Goal: Task Accomplishment & Management: Manage account settings

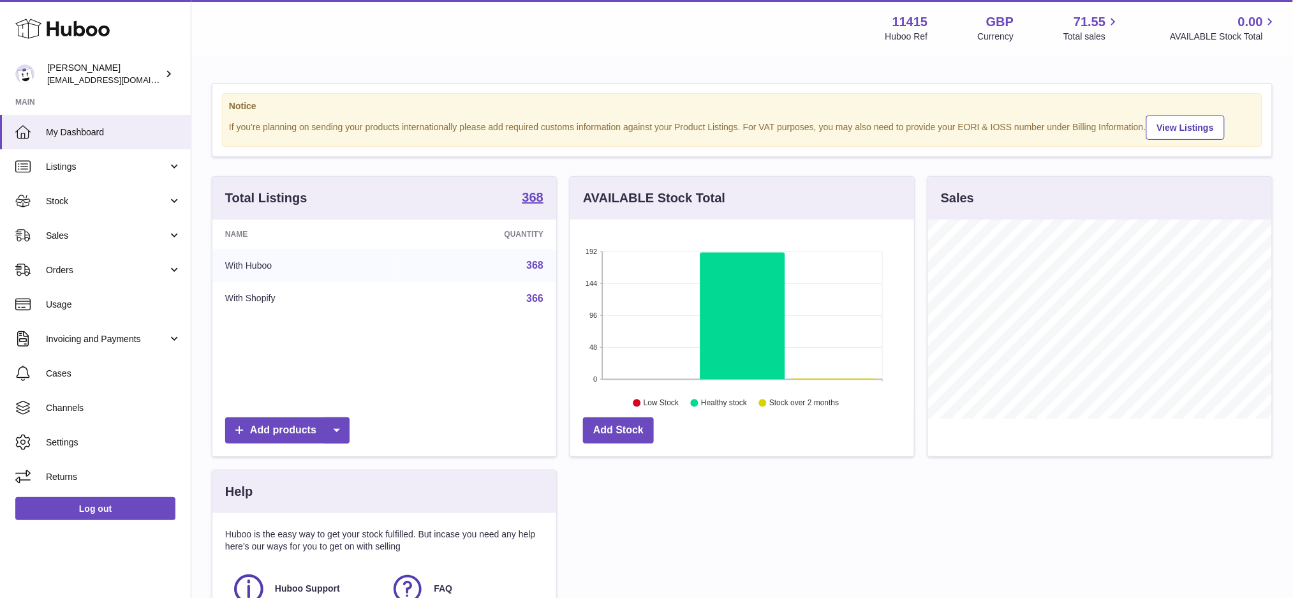
scroll to position [198, 344]
click at [112, 233] on span "Sales" at bounding box center [107, 236] width 122 height 12
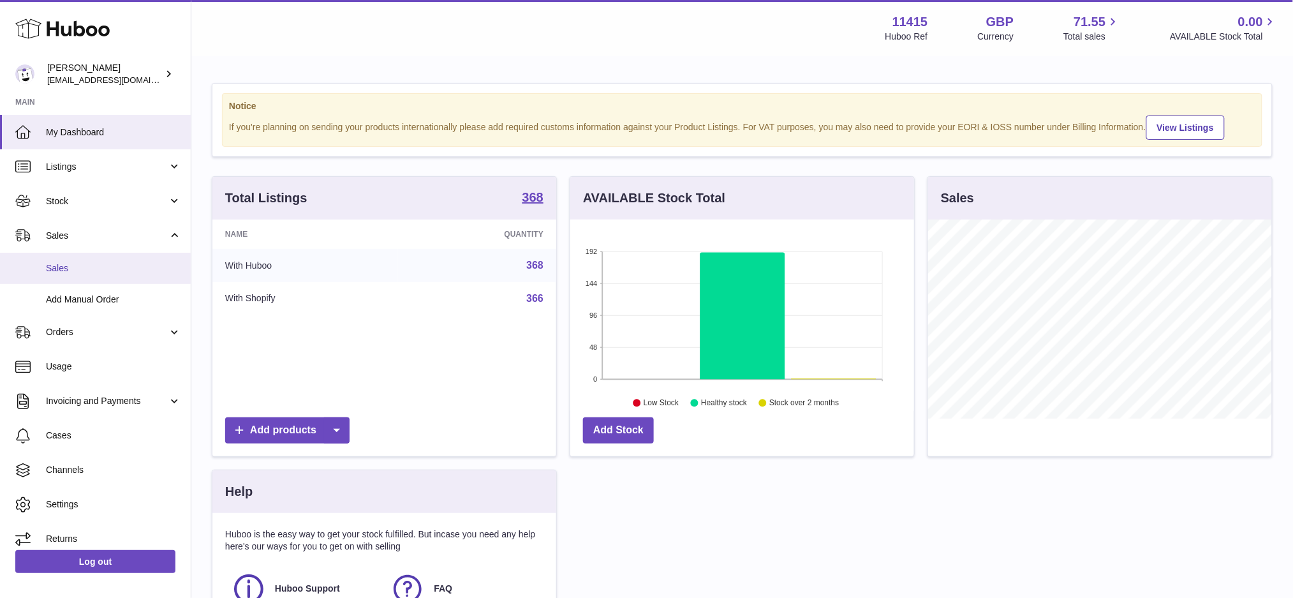
click at [122, 262] on span "Sales" at bounding box center [113, 268] width 135 height 12
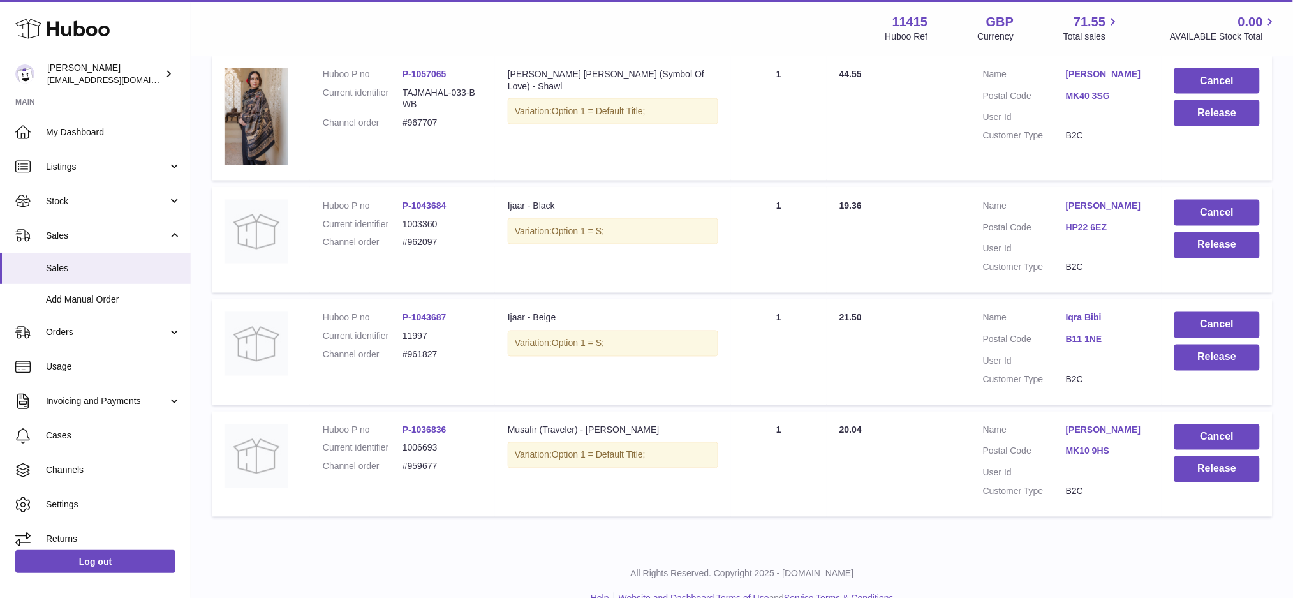
scroll to position [664, 0]
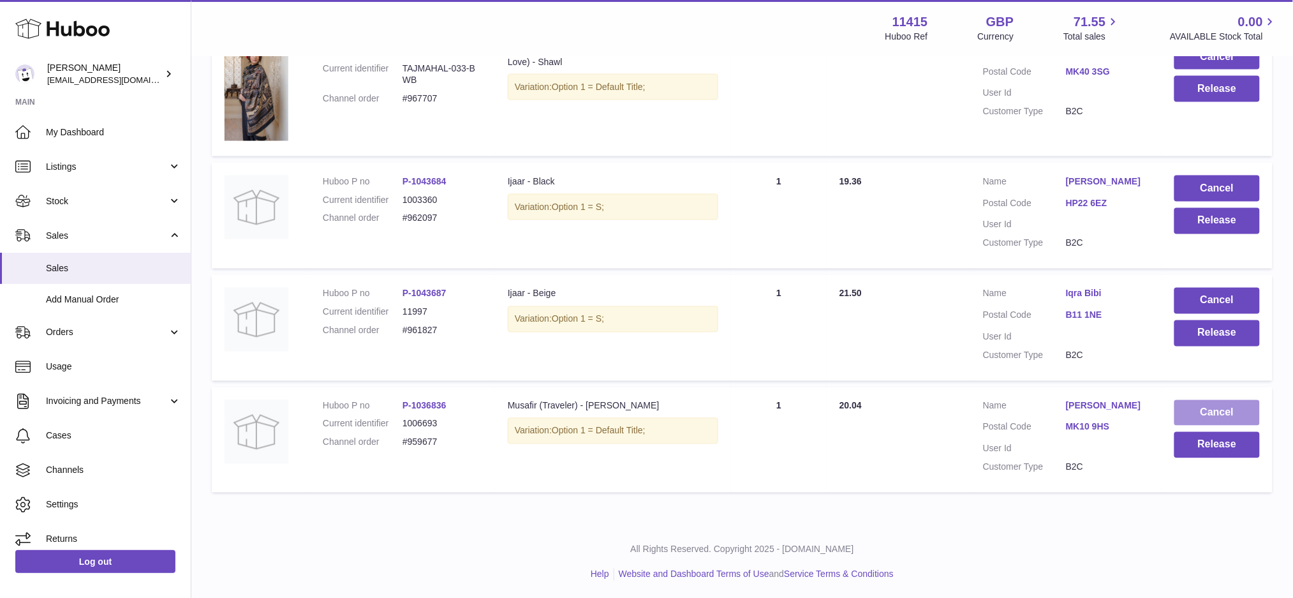
click at [1209, 408] on button "Cancel" at bounding box center [1216, 413] width 85 height 26
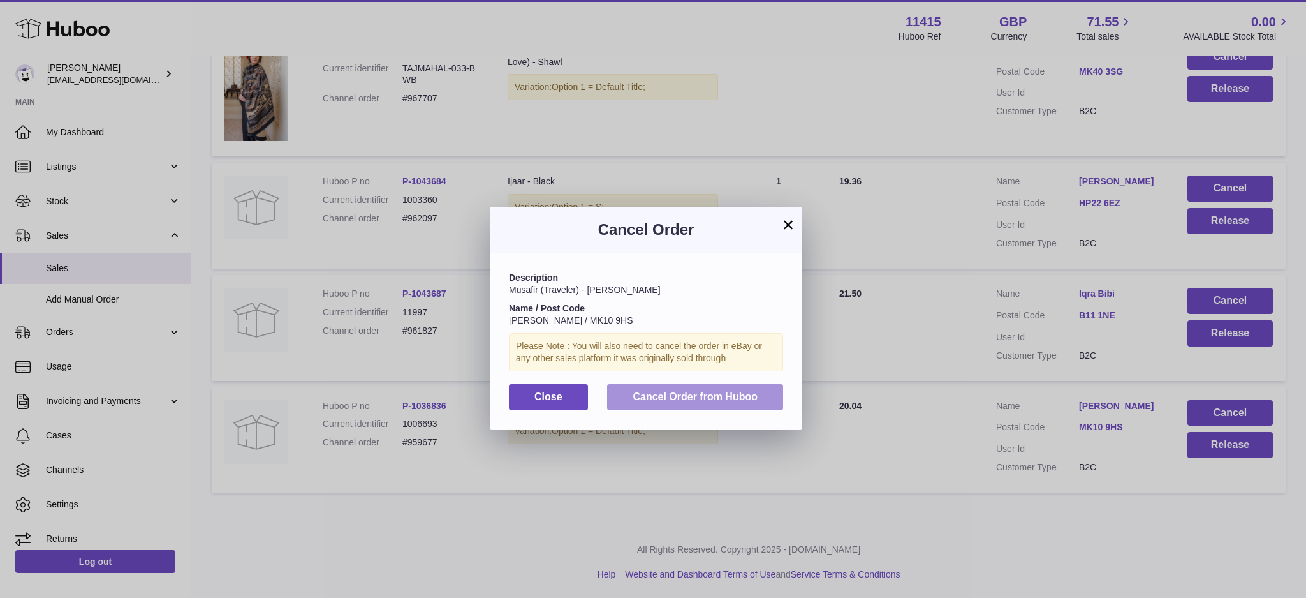
click at [750, 404] on button "Cancel Order from Huboo" at bounding box center [695, 397] width 176 height 26
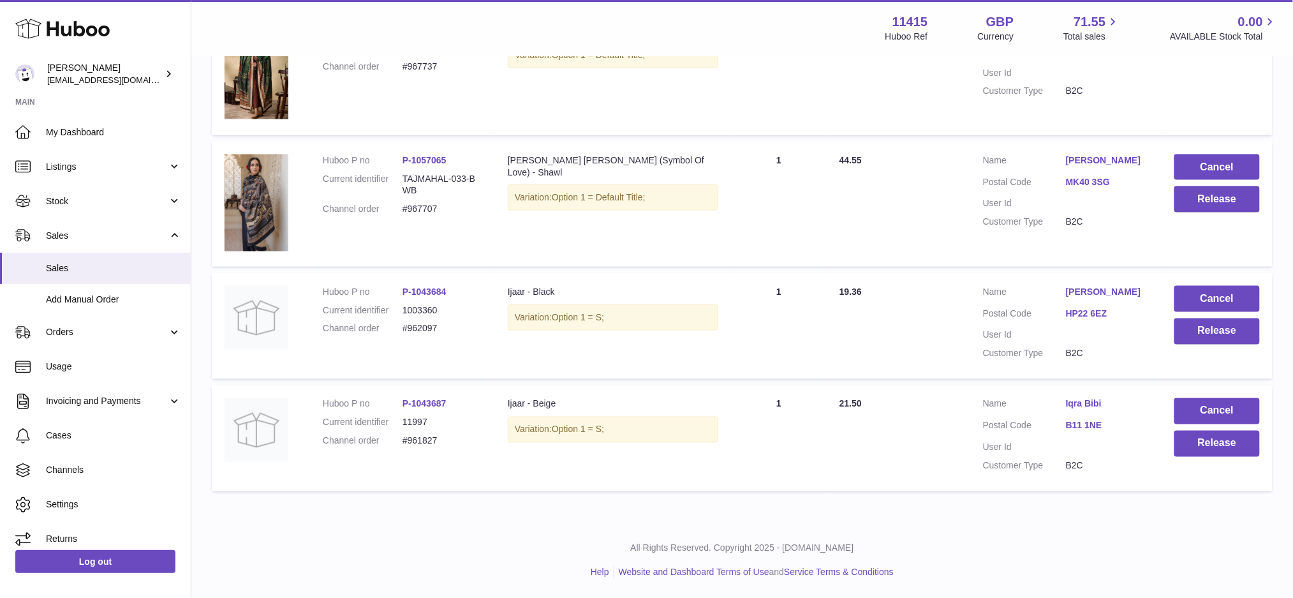
scroll to position [552, 0]
click at [1225, 410] on button "Cancel" at bounding box center [1216, 412] width 85 height 26
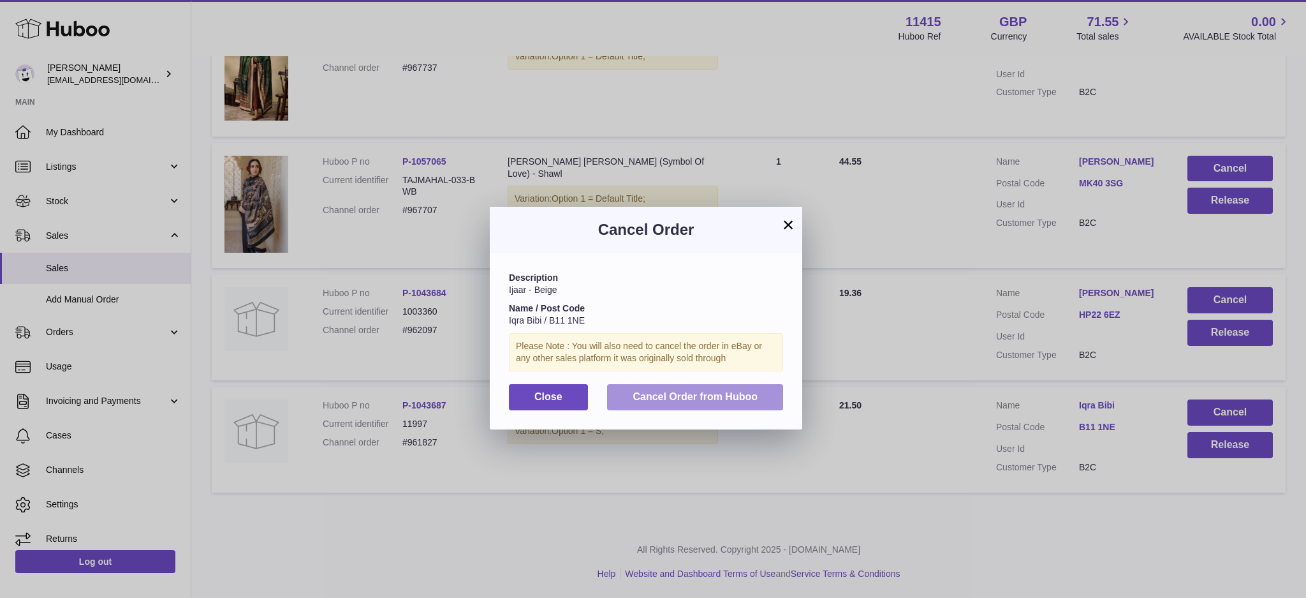
click at [750, 402] on span "Cancel Order from Huboo" at bounding box center [695, 396] width 125 height 11
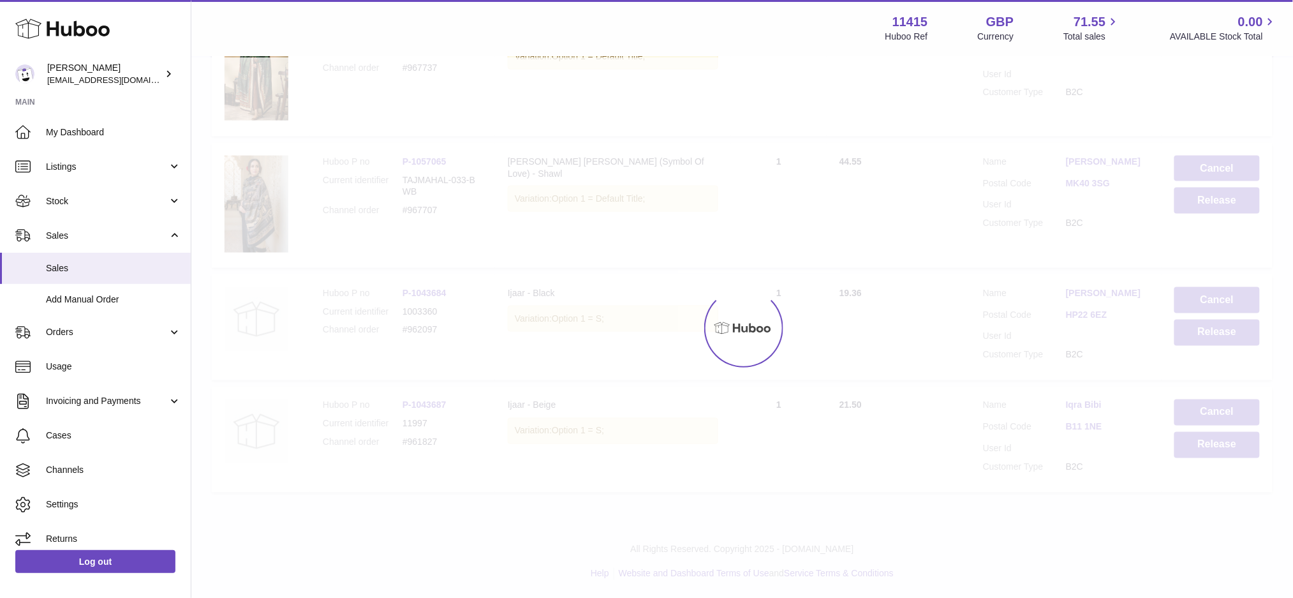
scroll to position [441, 0]
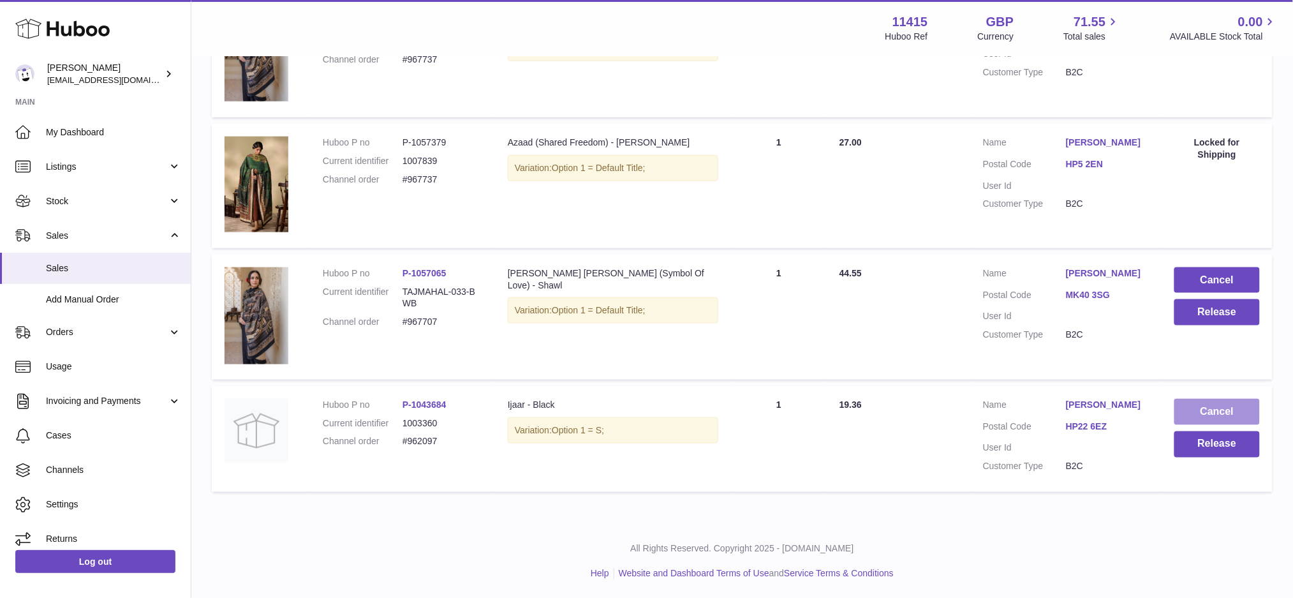
click at [1226, 411] on button "Cancel" at bounding box center [1216, 412] width 85 height 26
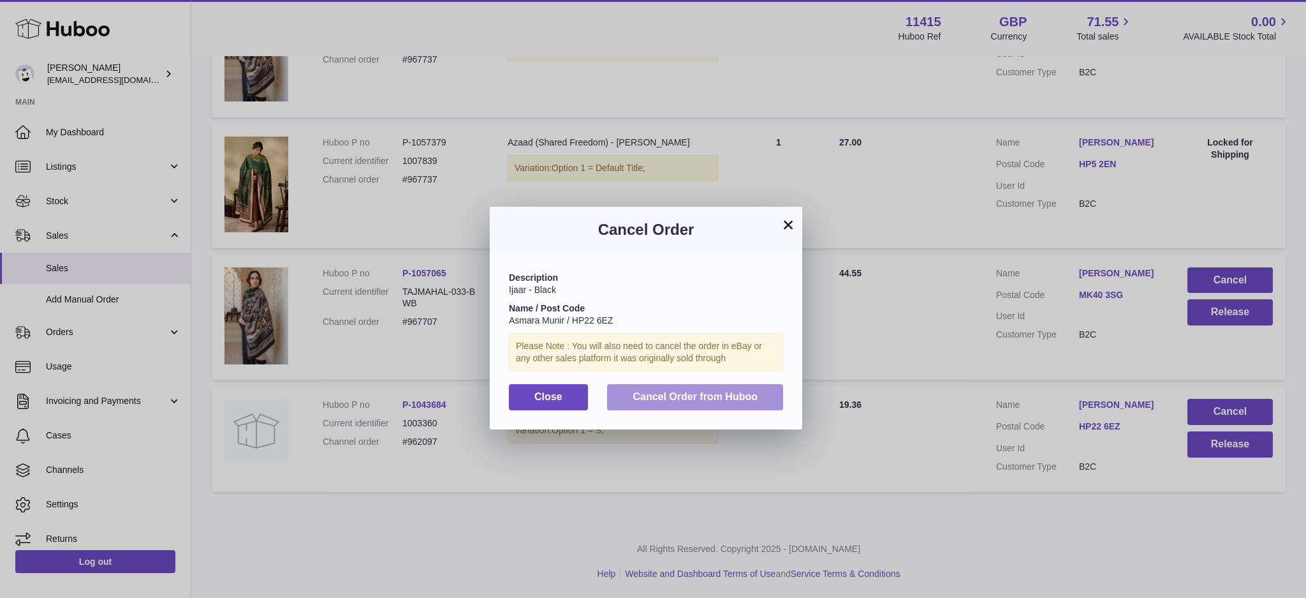
click at [774, 406] on button "Cancel Order from Huboo" at bounding box center [695, 397] width 176 height 26
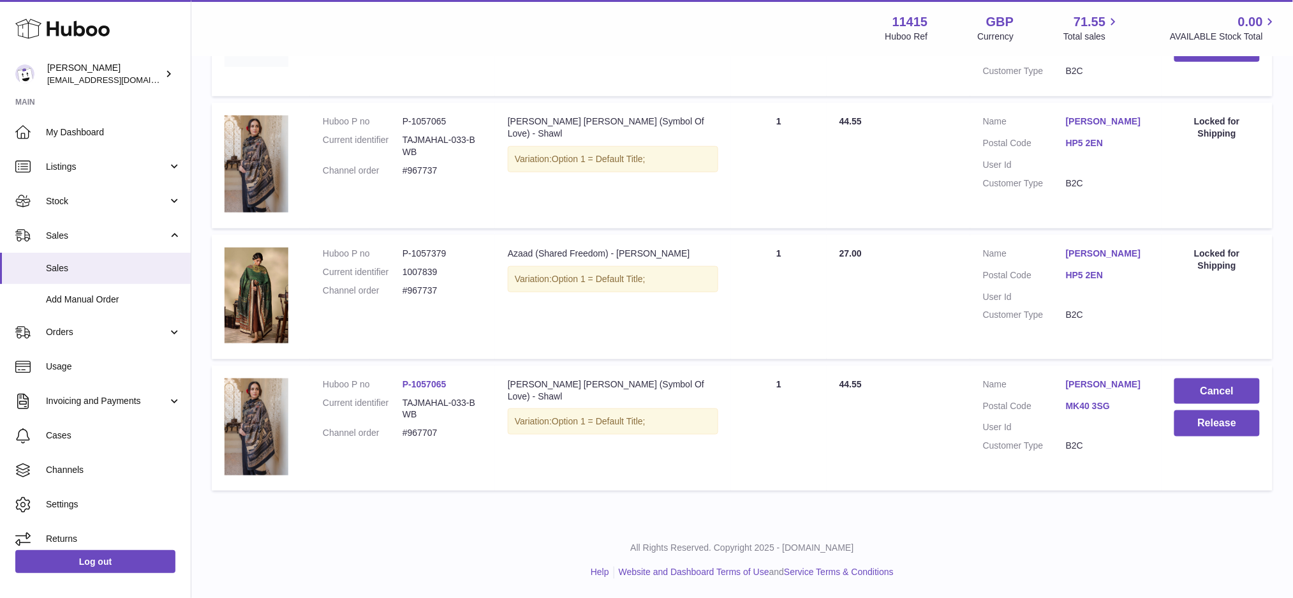
scroll to position [329, 0]
click at [1220, 429] on button "Release" at bounding box center [1216, 424] width 85 height 26
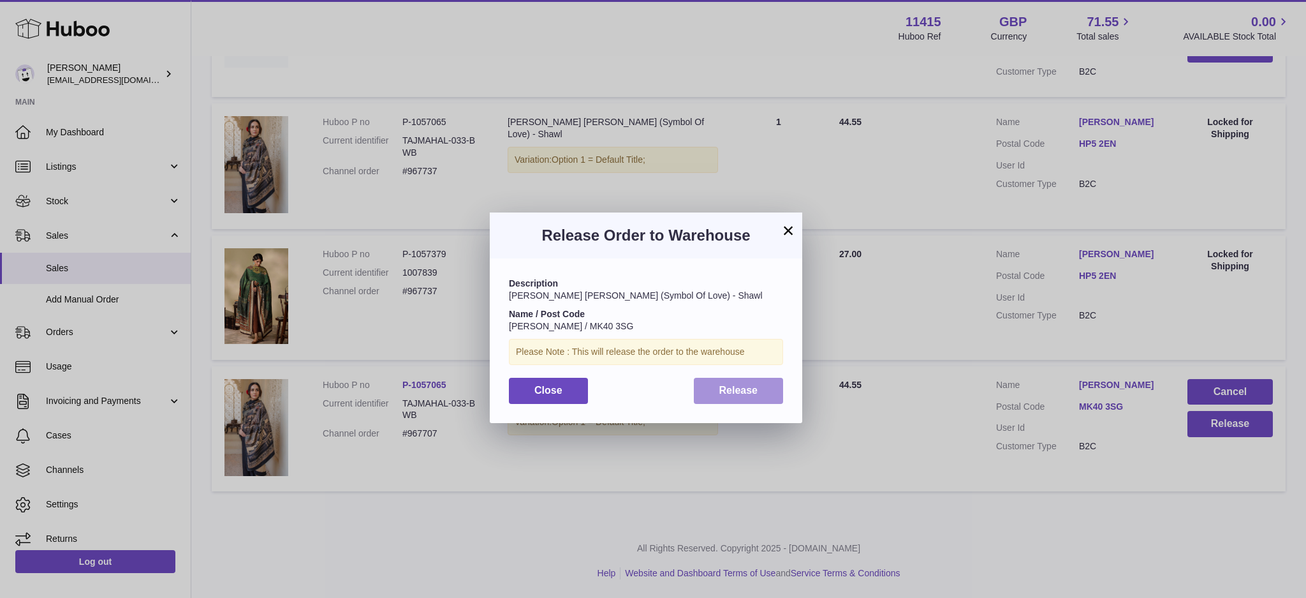
click at [716, 390] on button "Release" at bounding box center [739, 391] width 90 height 26
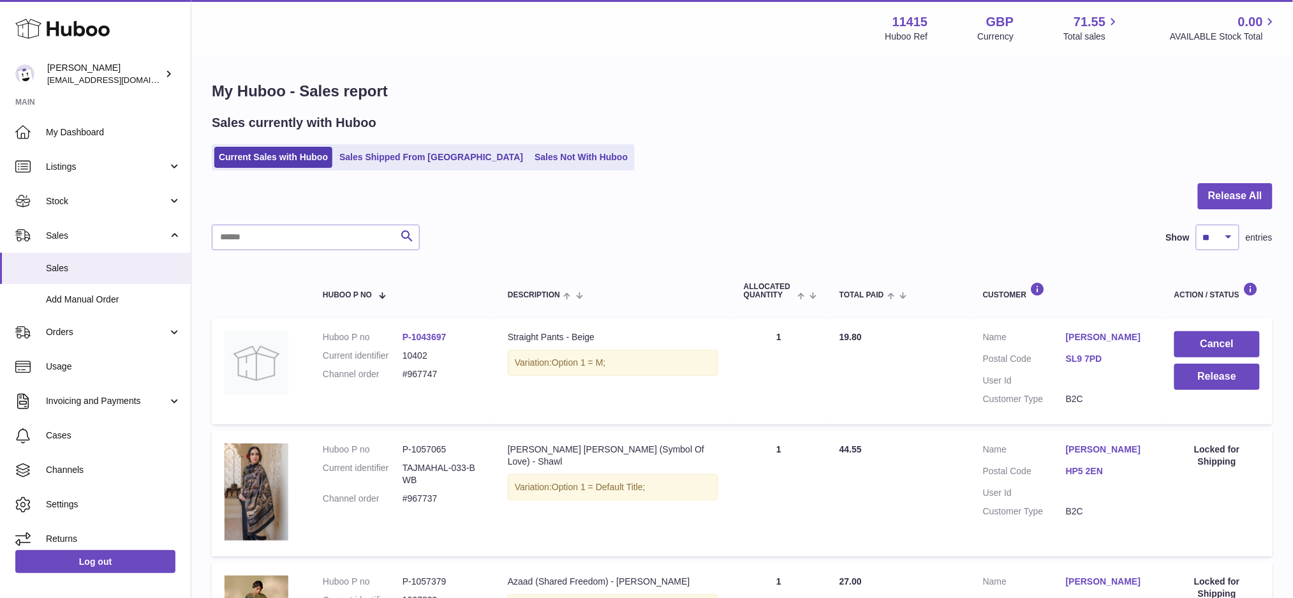
scroll to position [0, 0]
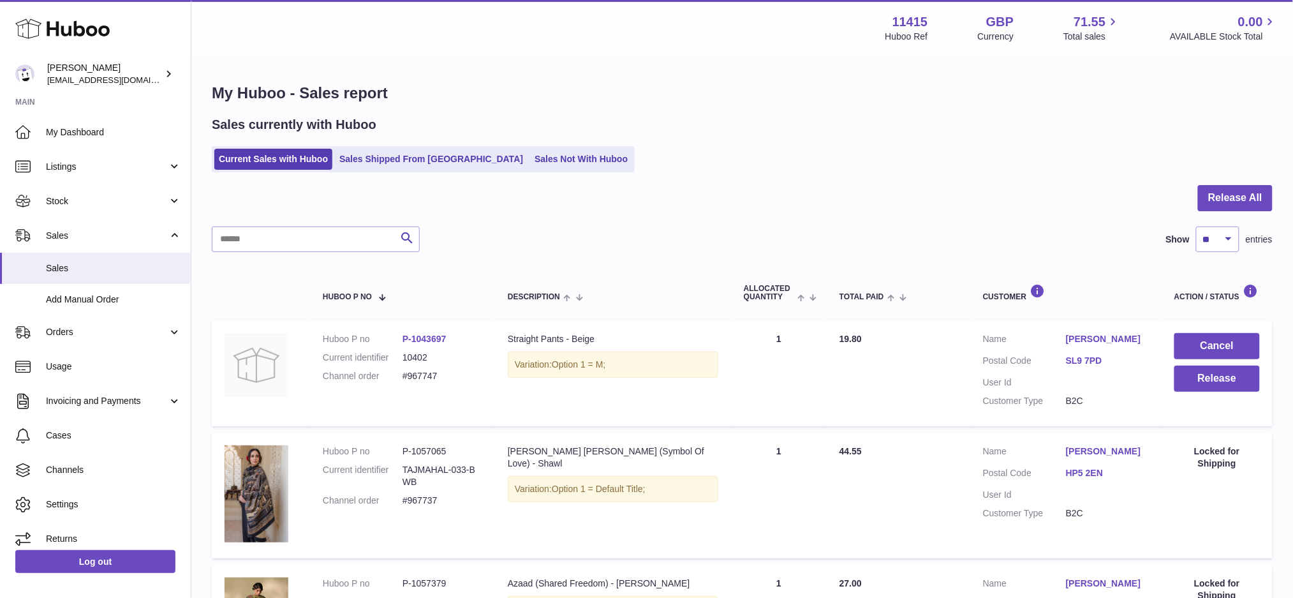
drag, startPoint x: 443, startPoint y: 380, endPoint x: 436, endPoint y: 367, distance: 14.8
click at [442, 378] on dd "#967747" at bounding box center [442, 376] width 80 height 12
drag, startPoint x: 434, startPoint y: 360, endPoint x: 403, endPoint y: 363, distance: 31.4
click at [403, 363] on dd "10402" at bounding box center [442, 357] width 80 height 12
copy dd "10402"
